Goal: Task Accomplishment & Management: Use online tool/utility

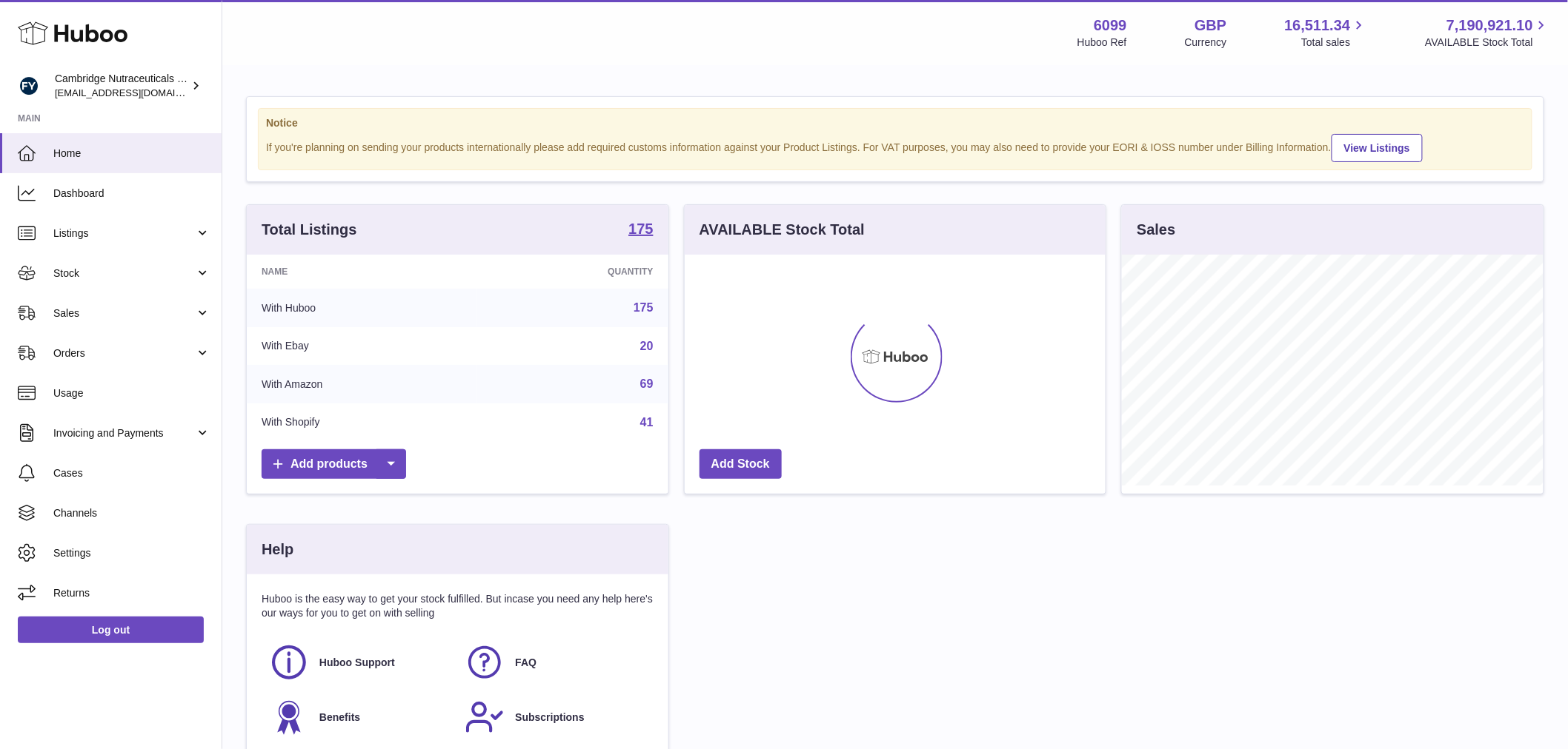
scroll to position [231, 421]
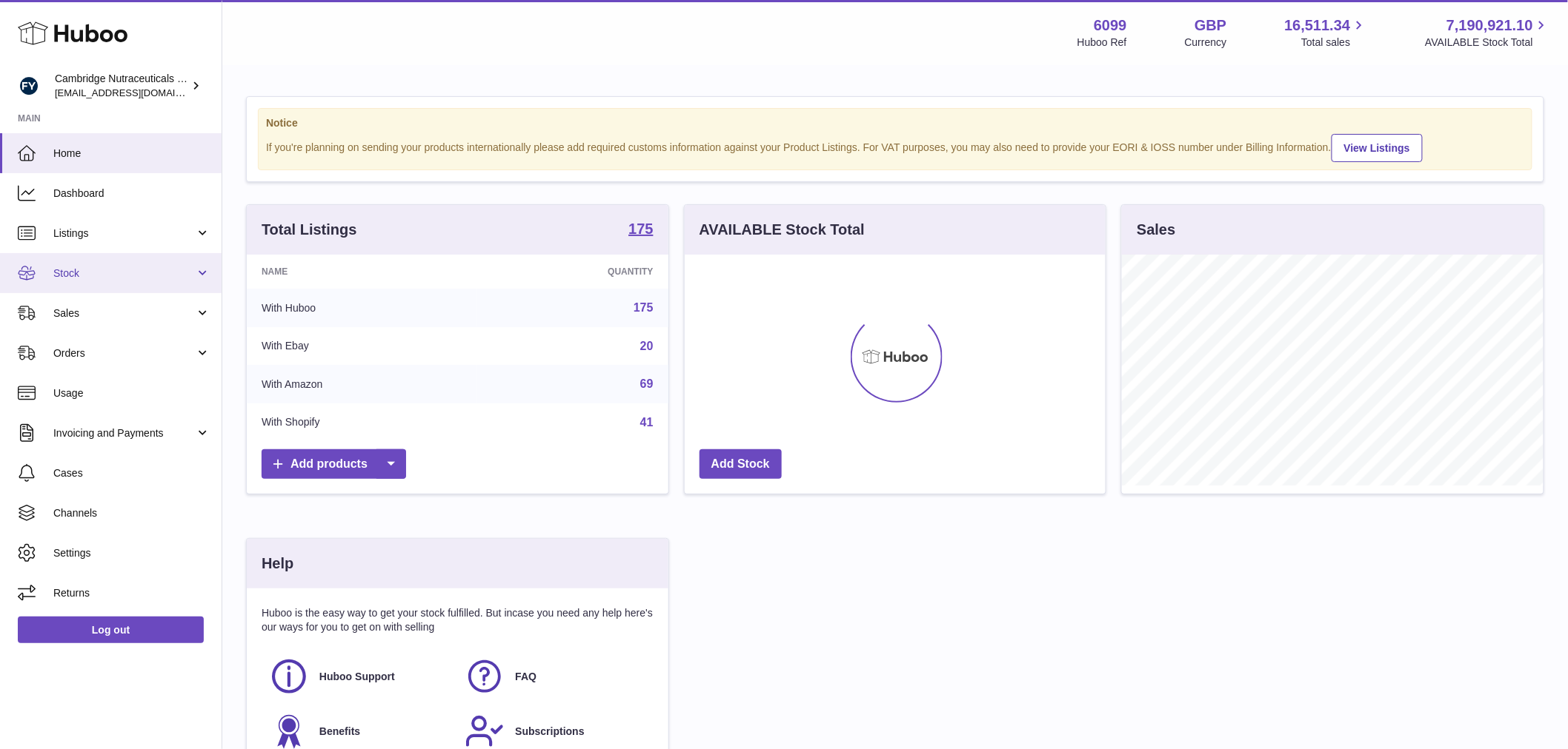
click at [113, 280] on link "Stock" at bounding box center [111, 273] width 222 height 40
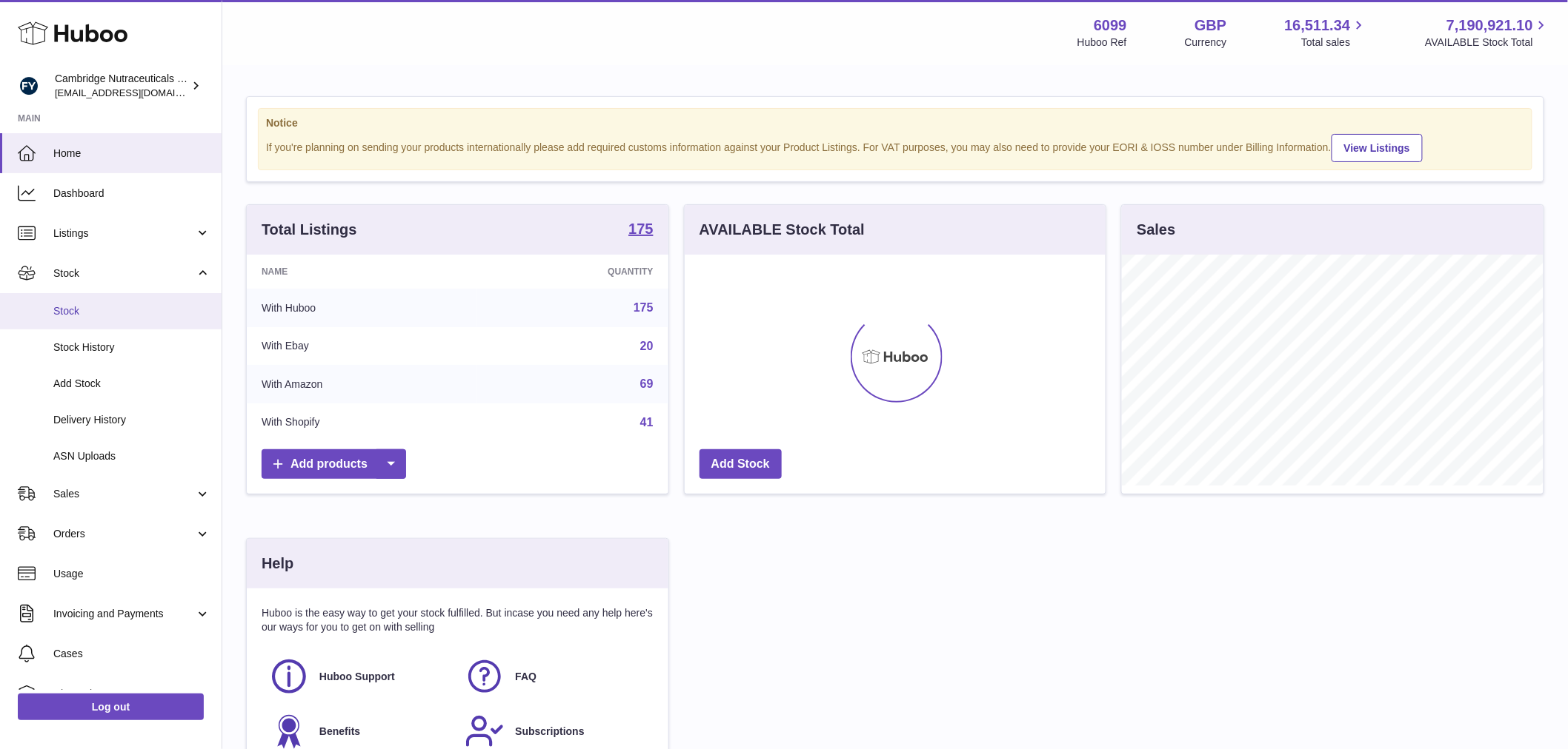
click at [107, 304] on span "Stock" at bounding box center [132, 311] width 157 height 14
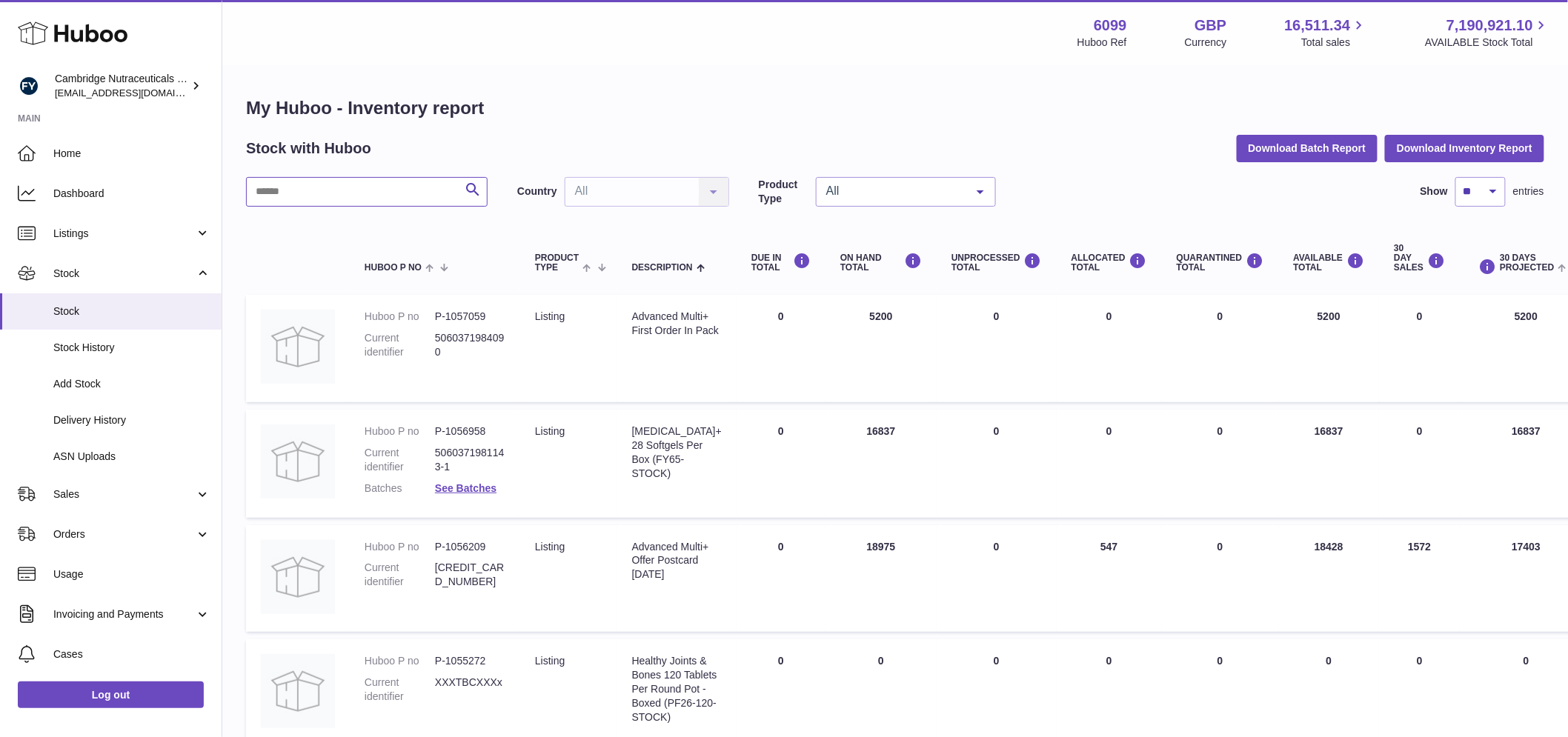
click at [366, 201] on input "text" at bounding box center [366, 192] width 241 height 30
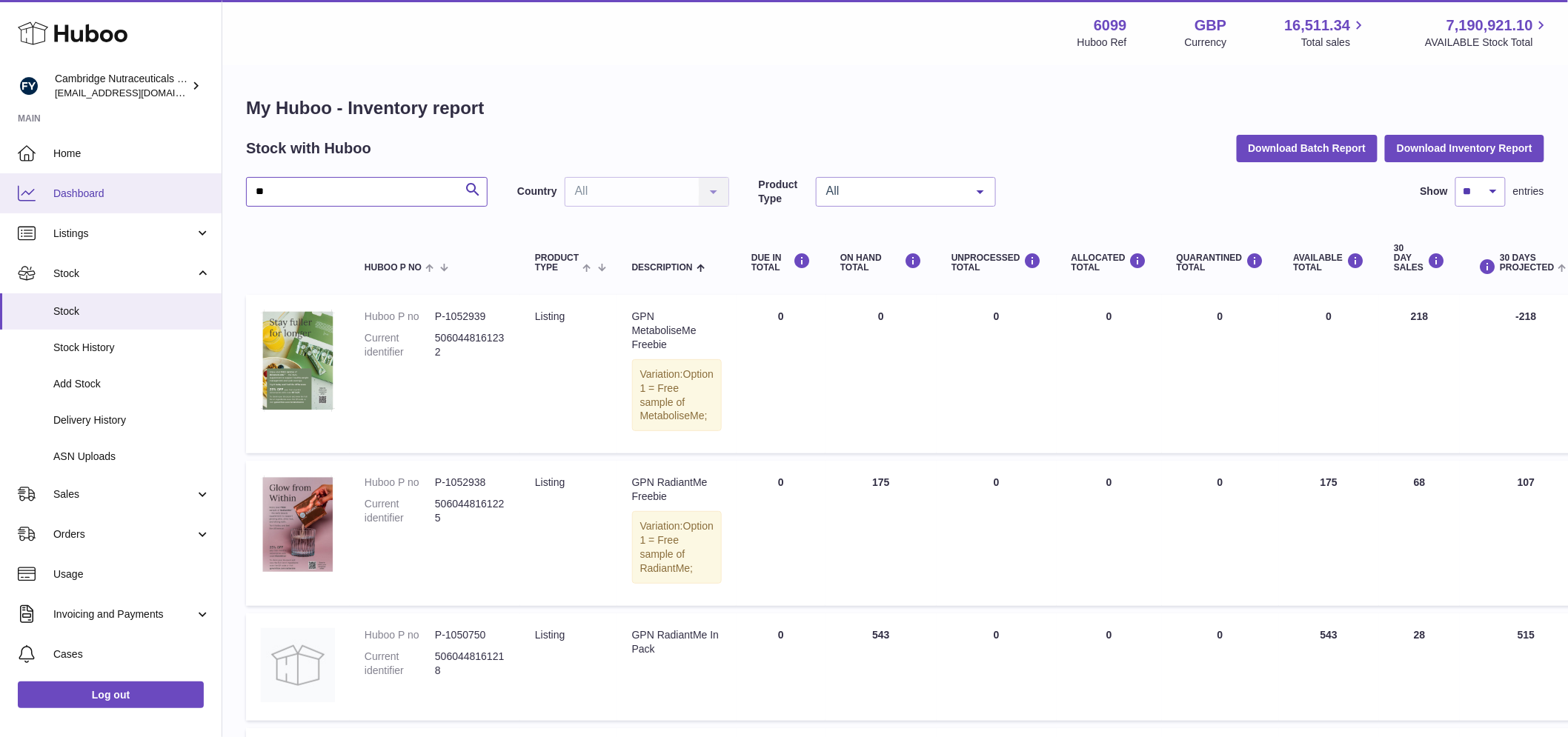
drag, startPoint x: 289, startPoint y: 191, endPoint x: 134, endPoint y: 190, distance: 155.0
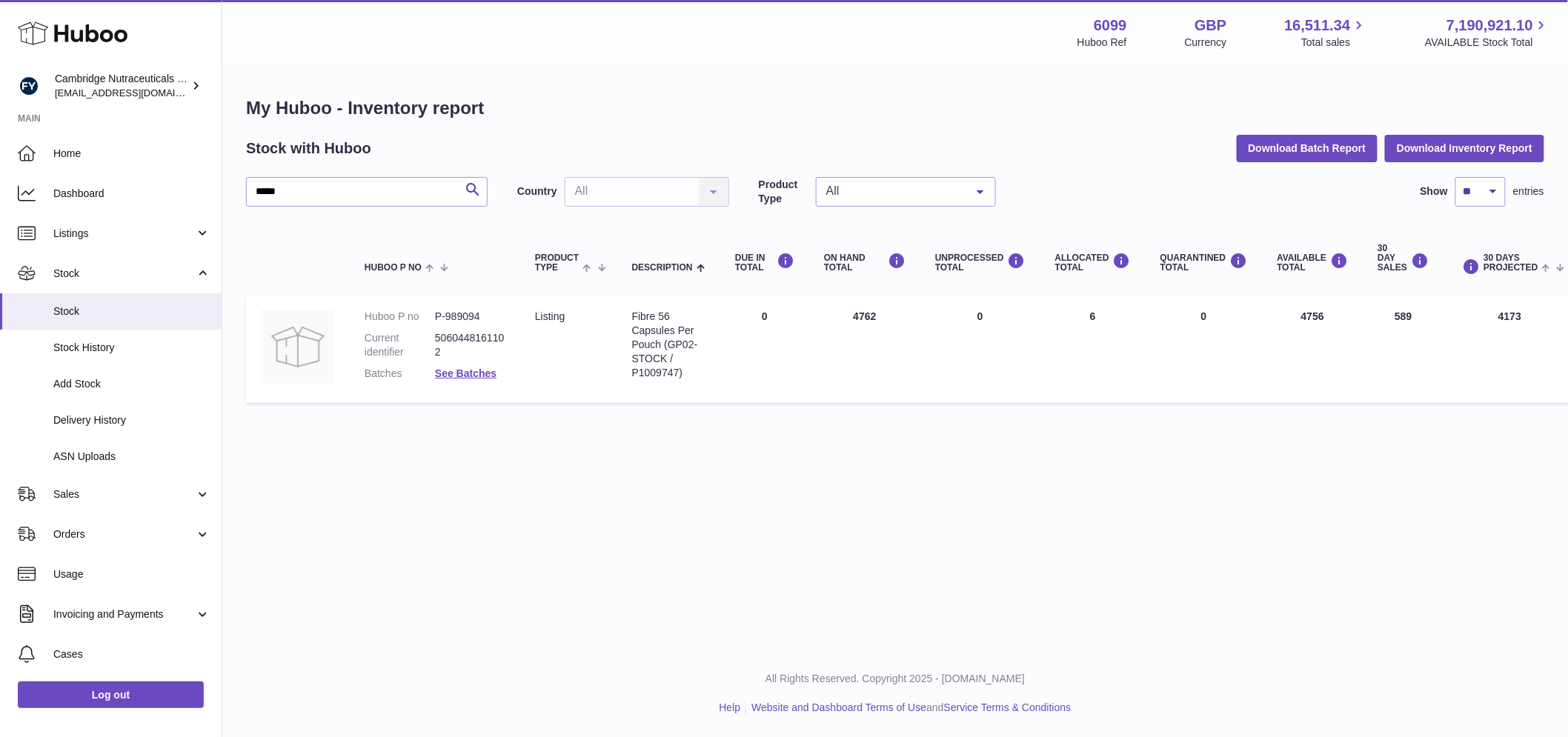
click at [457, 315] on dd "P-989094" at bounding box center [470, 317] width 71 height 14
copy dd "989094"
drag, startPoint x: 297, startPoint y: 200, endPoint x: 208, endPoint y: 205, distance: 89.1
click at [208, 205] on div "Huboo Cambridge Nutraceuticals Ltd huboo@camnutra.com Main Home Dashboard Listi…" at bounding box center [784, 368] width 1568 height 737
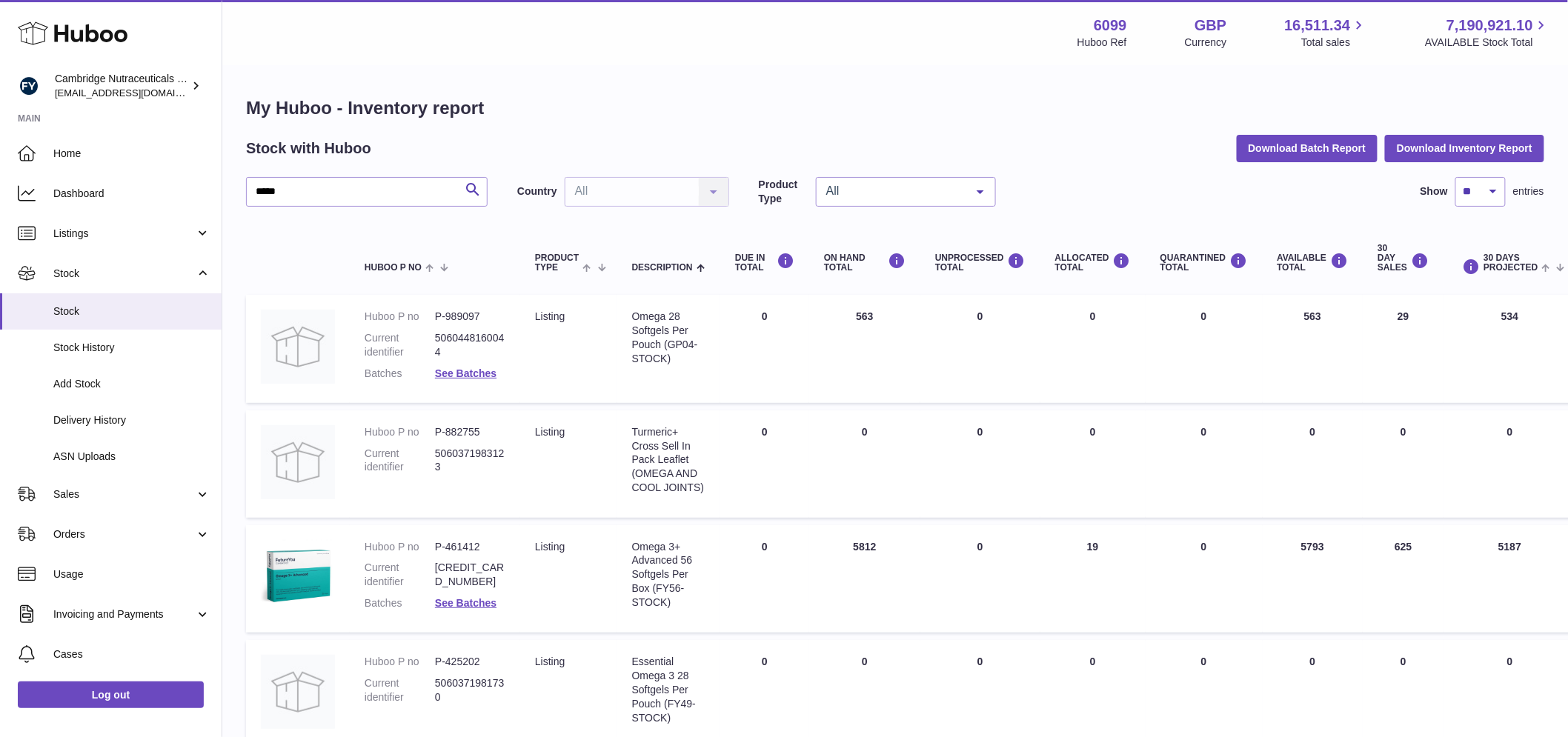
drag, startPoint x: 535, startPoint y: 356, endPoint x: 466, endPoint y: 333, distance: 72.7
click at [530, 354] on td "Product Type listing" at bounding box center [568, 349] width 97 height 109
click at [467, 314] on dd "P-989097" at bounding box center [470, 317] width 71 height 14
copy dd "989097"
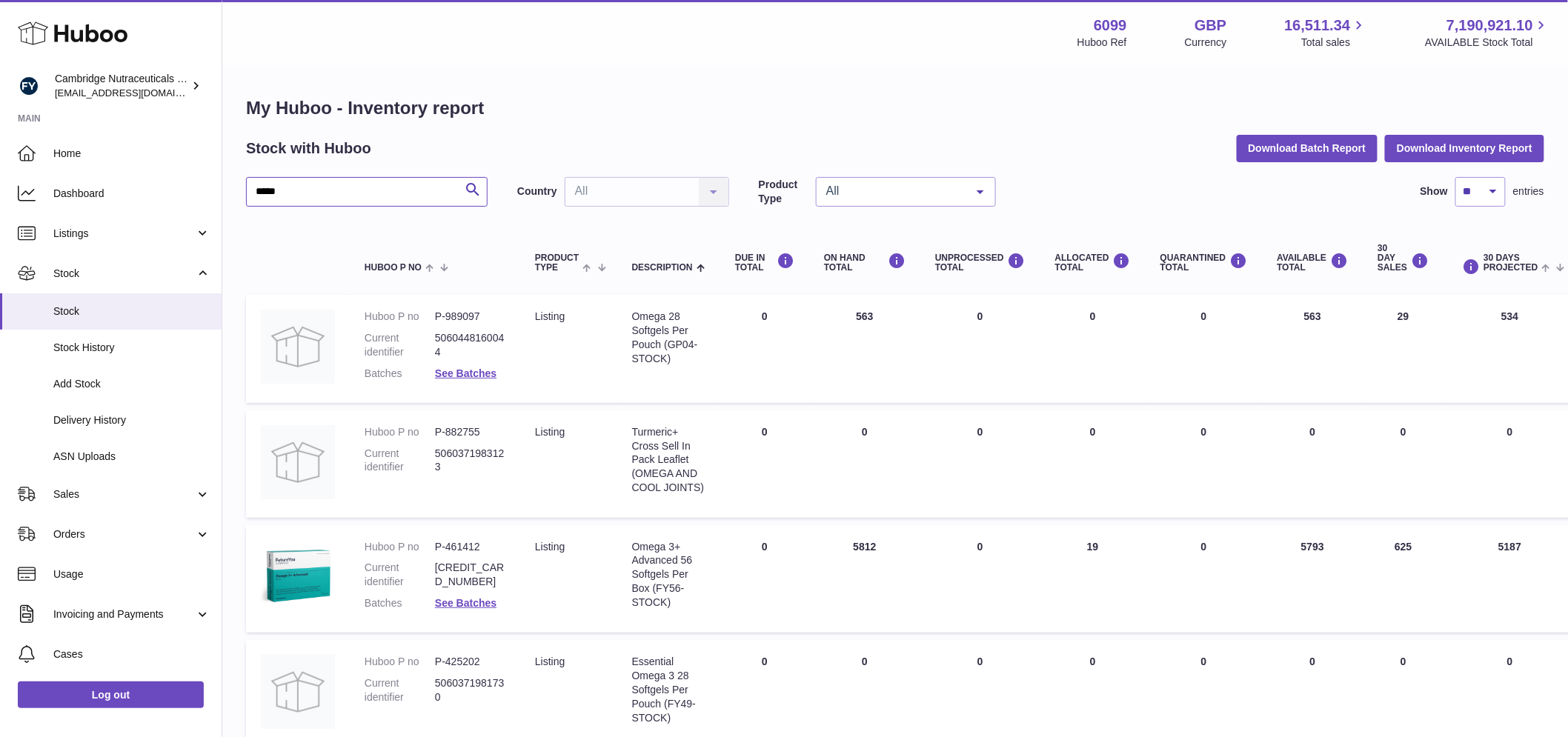
click at [301, 191] on input "*****" at bounding box center [366, 192] width 241 height 30
drag, startPoint x: 299, startPoint y: 189, endPoint x: 209, endPoint y: 190, distance: 90.0
click at [209, 190] on div "Huboo Cambridge Nutraceuticals Ltd huboo@camnutra.com Main Home Dashboard Listi…" at bounding box center [784, 592] width 1568 height 1185
paste input "*******"
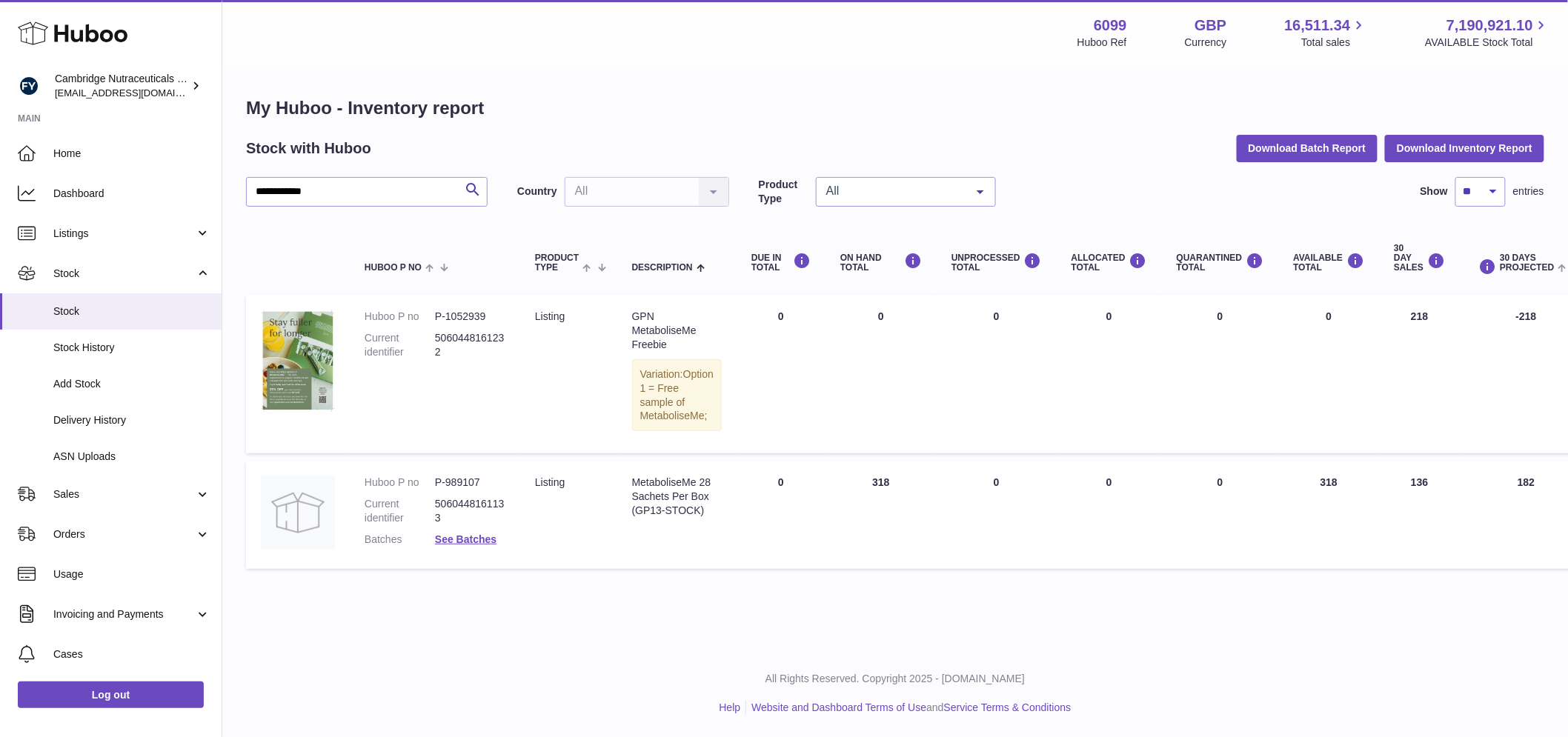
click at [470, 490] on dd "P-989107" at bounding box center [470, 483] width 71 height 14
copy dd "989107"
click at [261, 183] on input "**********" at bounding box center [366, 192] width 241 height 30
drag, startPoint x: 338, startPoint y: 189, endPoint x: 235, endPoint y: 190, distance: 103.0
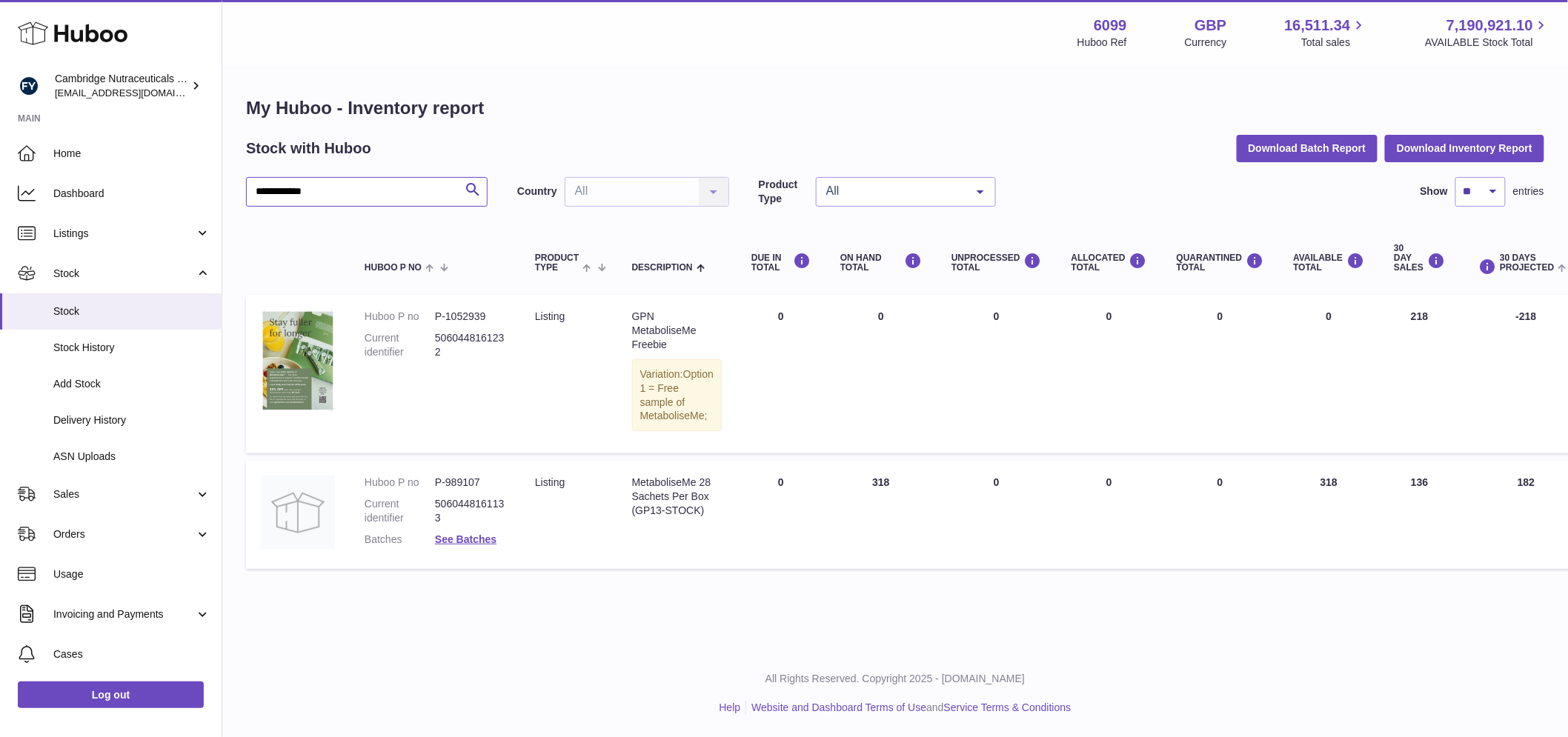
click at [235, 190] on div "**********" at bounding box center [895, 337] width 1345 height 540
paste input "text"
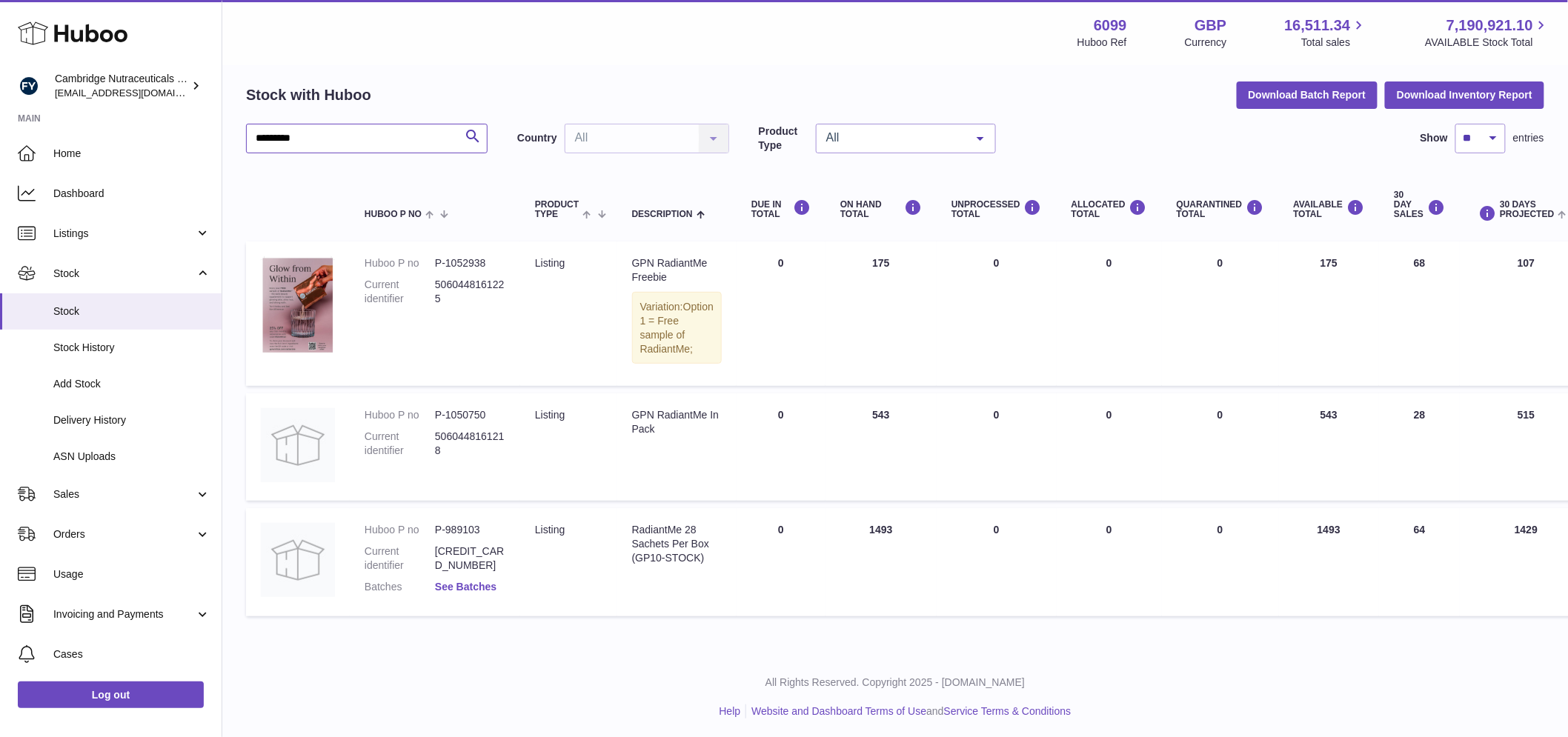
scroll to position [83, 0]
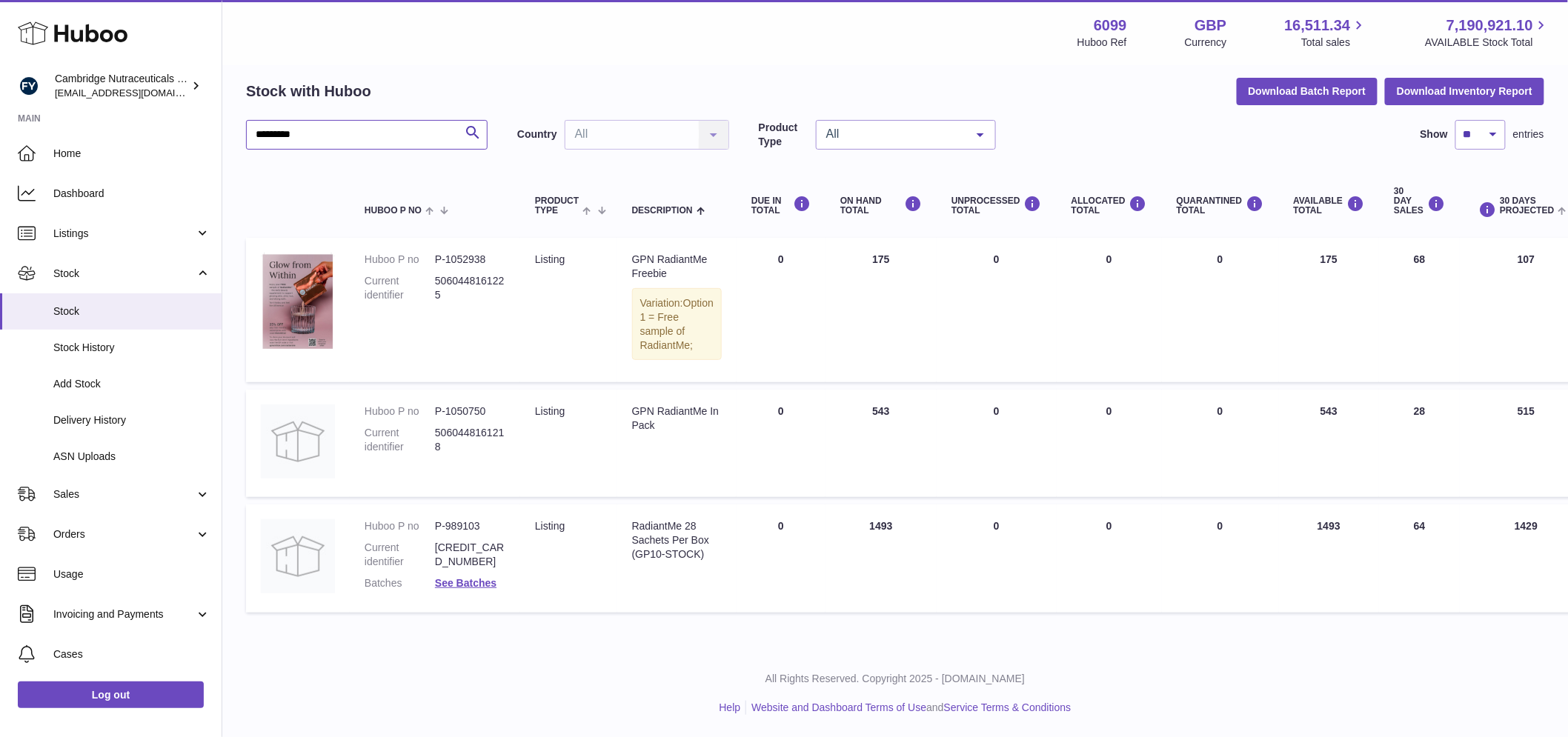
type input "*********"
click at [467, 523] on dd "P-989103" at bounding box center [470, 526] width 71 height 14
copy dd "989103"
